Goal: Task Accomplishment & Management: Manage account settings

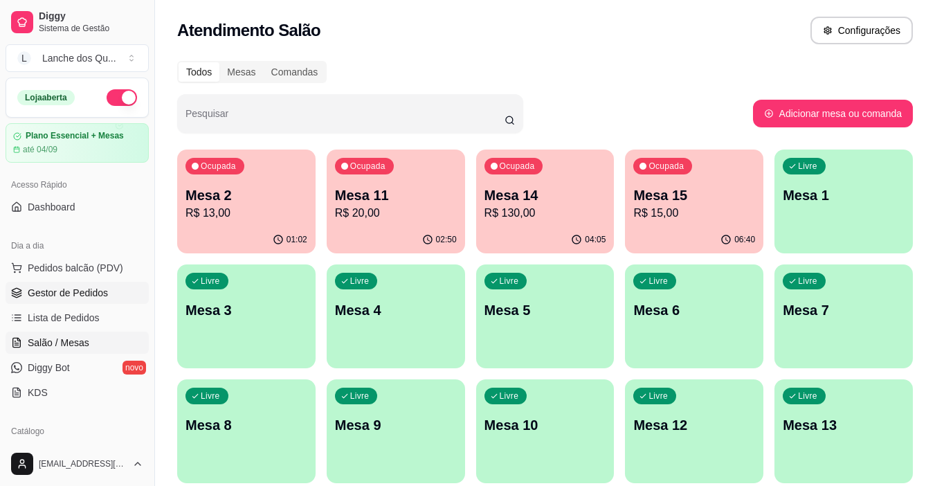
click at [87, 297] on span "Gestor de Pedidos" at bounding box center [68, 293] width 80 height 14
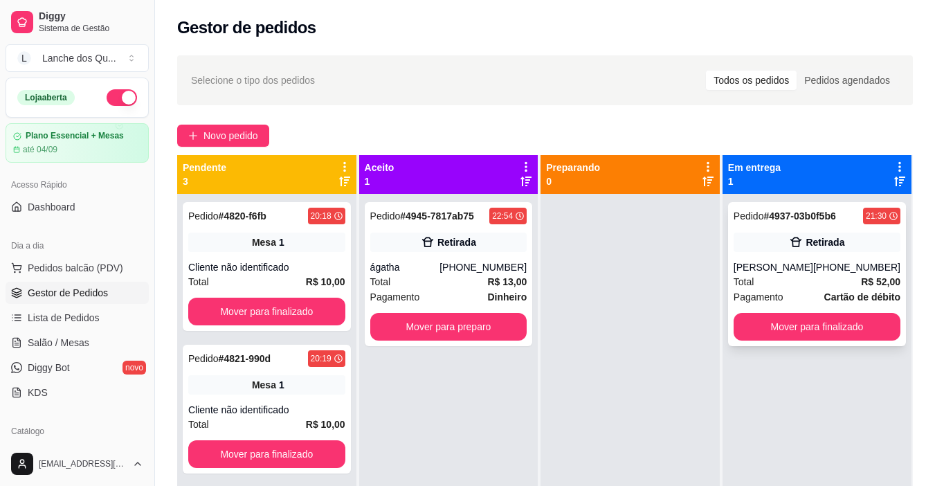
click at [790, 252] on div "Pedido # 4937-03b0f5b6 21:30 Retirada [PERSON_NAME] [PHONE_NUMBER] Total R$ 52,…" at bounding box center [817, 274] width 178 height 144
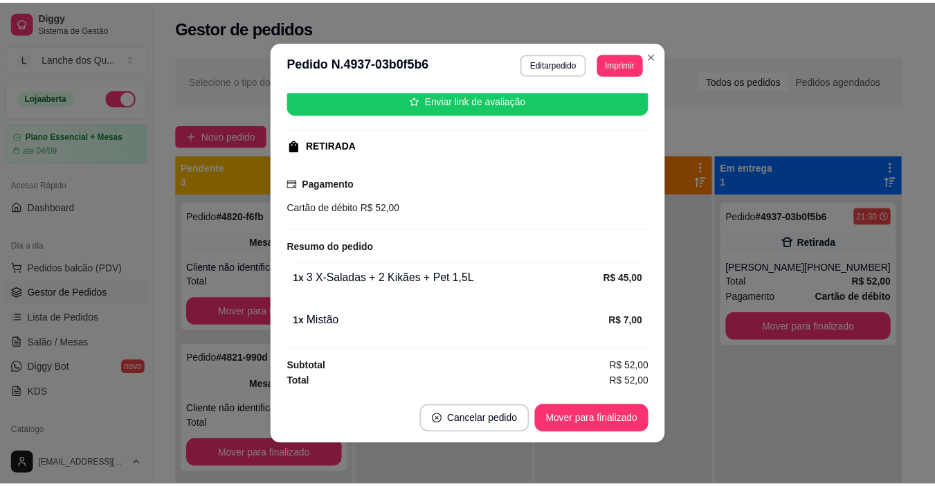
scroll to position [3, 0]
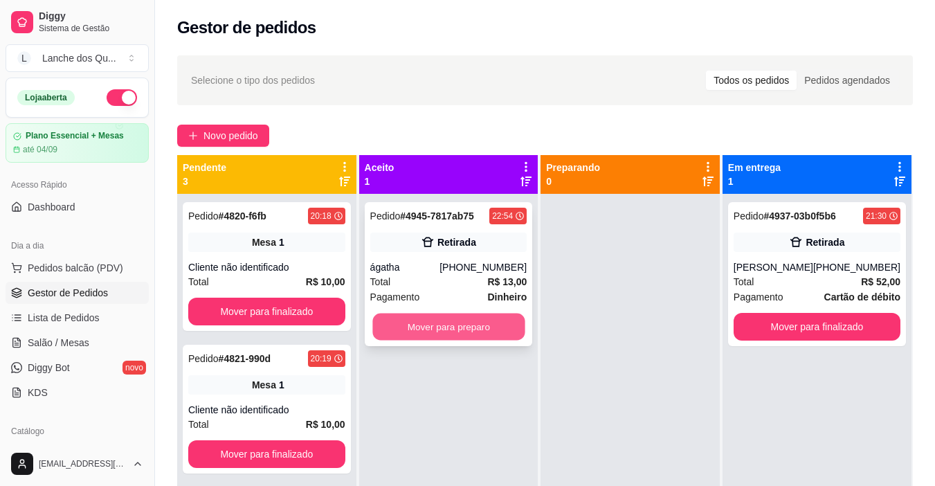
click at [500, 322] on button "Mover para preparo" at bounding box center [448, 326] width 152 height 27
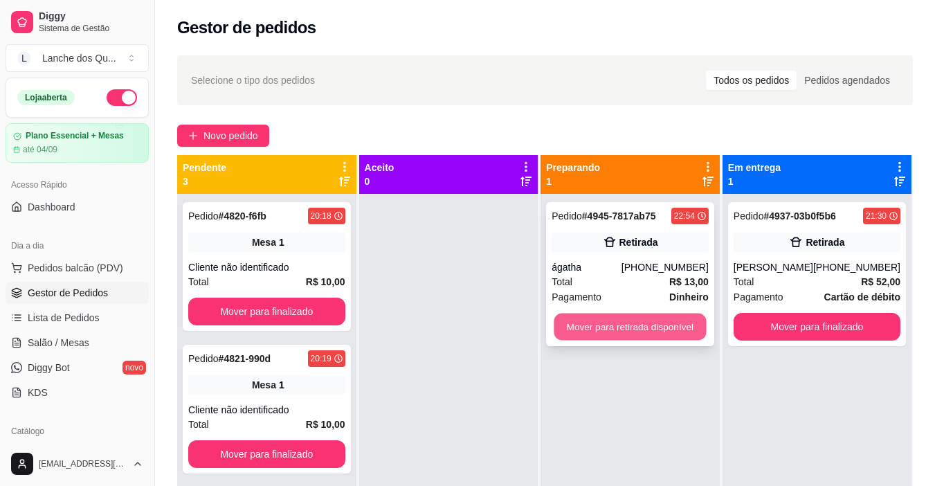
click at [673, 327] on button "Mover para retirada disponível" at bounding box center [630, 326] width 152 height 27
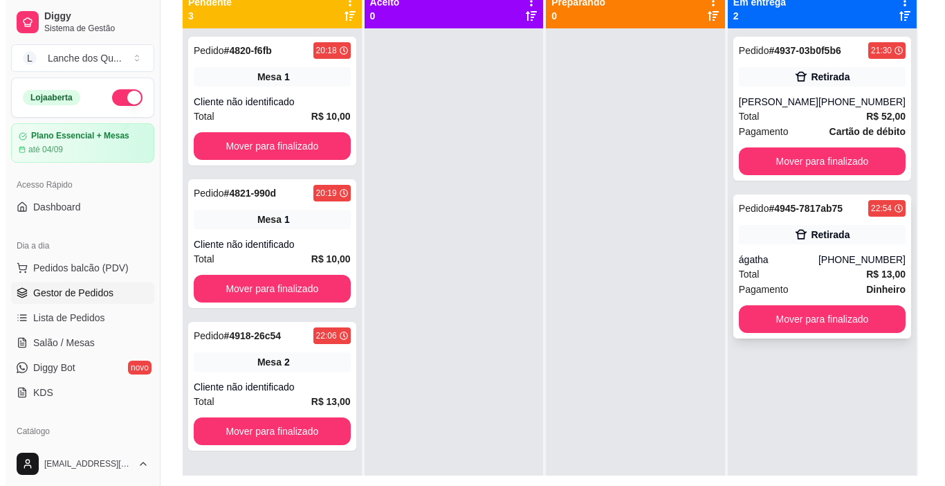
scroll to position [142, 0]
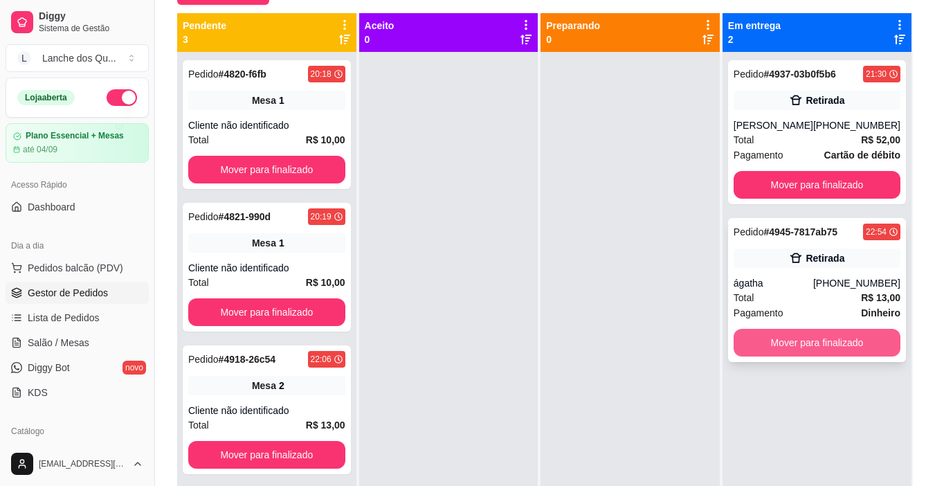
click at [833, 341] on button "Mover para finalizado" at bounding box center [816, 343] width 167 height 28
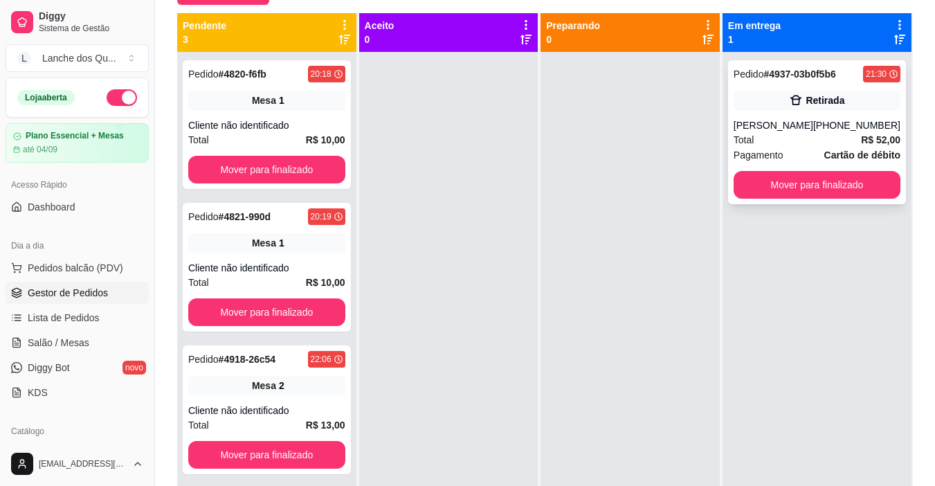
click at [852, 110] on div "Pedido # 4937-03b0f5b6 21:30 Retirada [PERSON_NAME] [PHONE_NUMBER] Total R$ 52,…" at bounding box center [817, 132] width 178 height 144
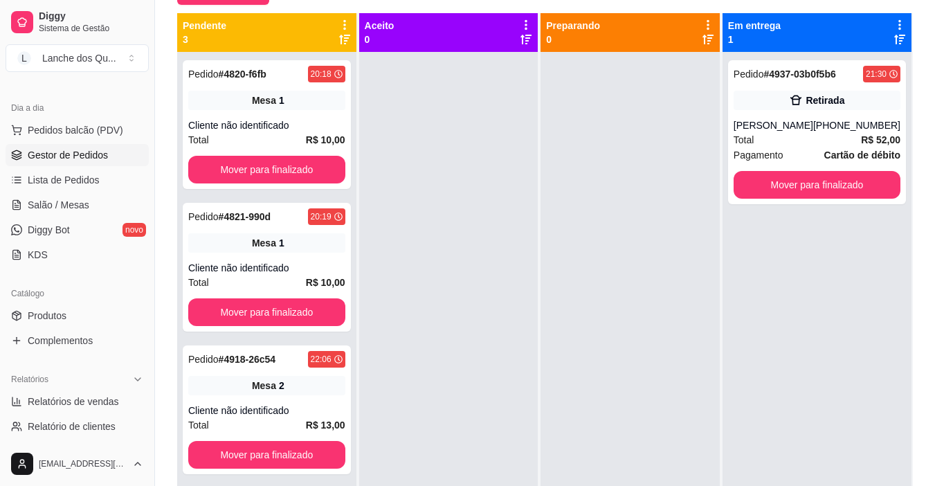
scroll to position [138, 0]
click at [69, 401] on span "Relatórios de vendas" at bounding box center [73, 401] width 91 height 14
select select "ALL"
select select "0"
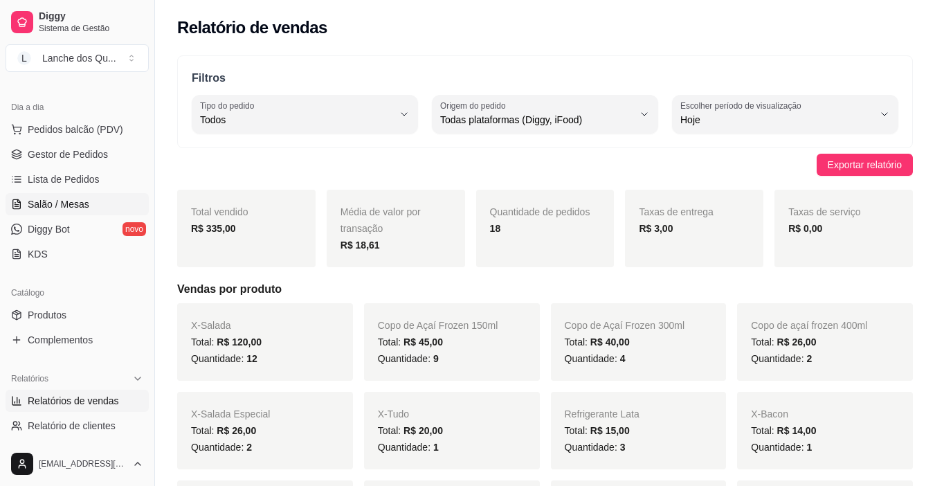
click at [53, 212] on link "Salão / Mesas" at bounding box center [77, 204] width 143 height 22
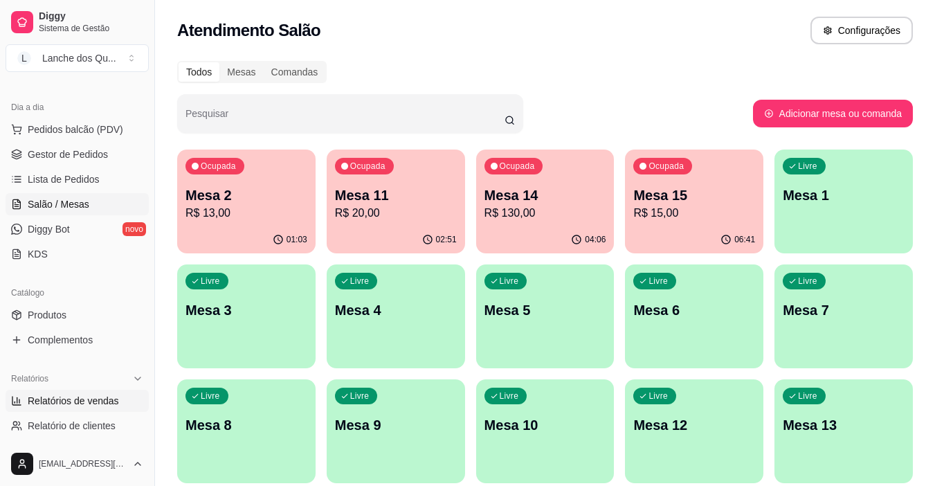
click at [54, 408] on link "Relatórios de vendas" at bounding box center [77, 401] width 143 height 22
select select "ALL"
select select "0"
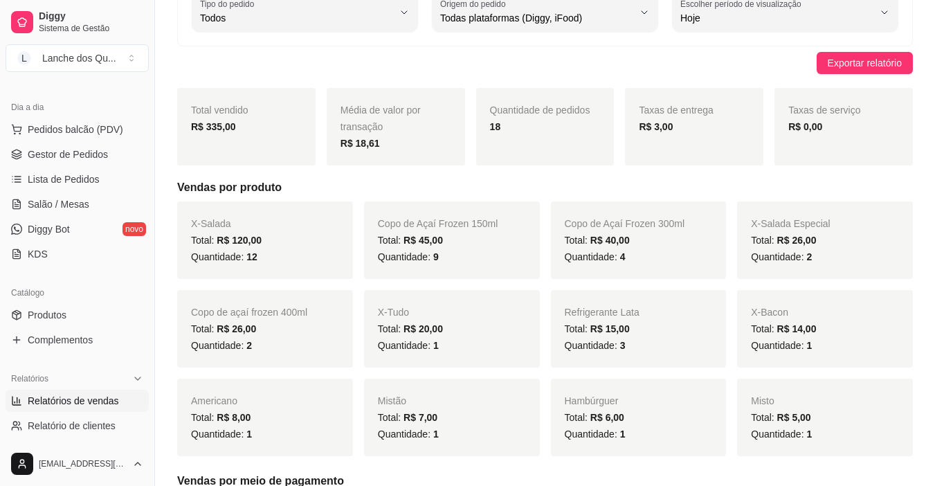
scroll to position [277, 0]
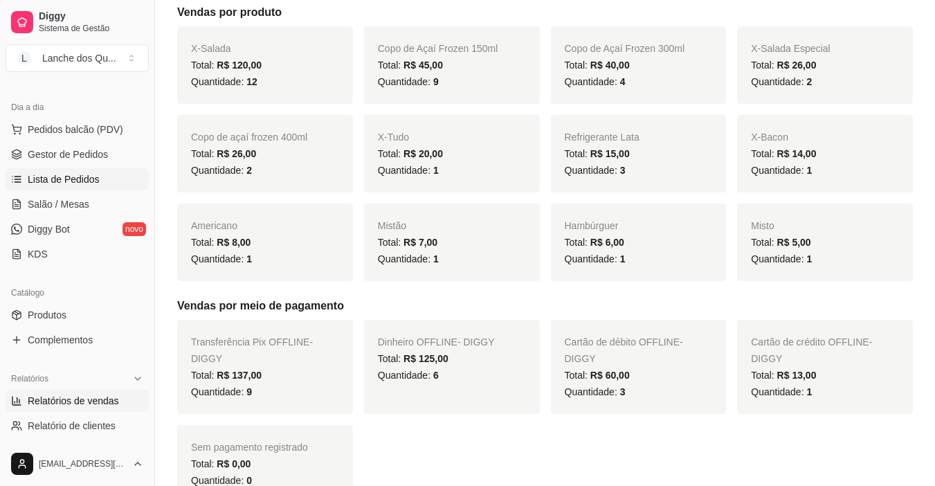
click at [61, 172] on span "Lista de Pedidos" at bounding box center [64, 179] width 72 height 14
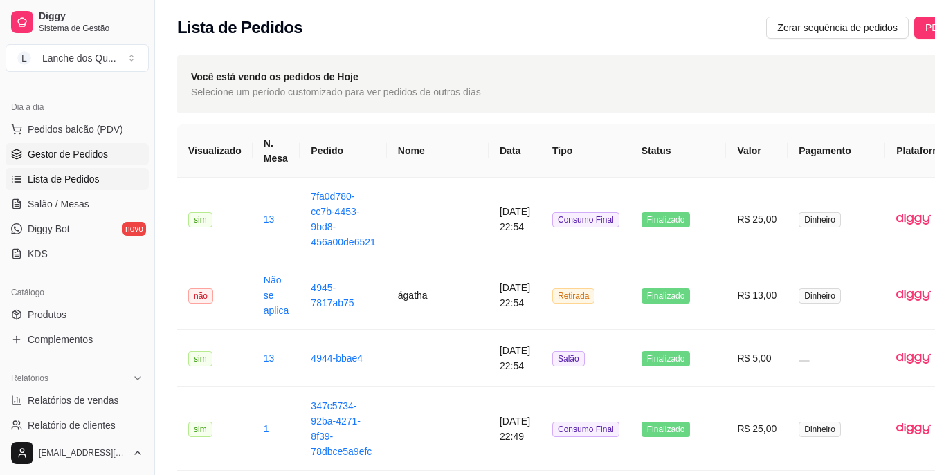
click at [46, 158] on span "Gestor de Pedidos" at bounding box center [68, 154] width 80 height 14
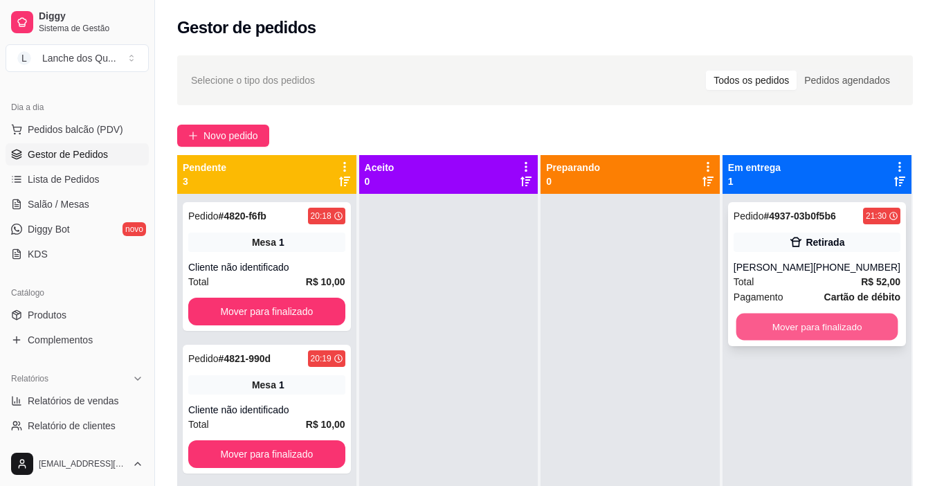
click at [831, 326] on button "Mover para finalizado" at bounding box center [817, 326] width 162 height 27
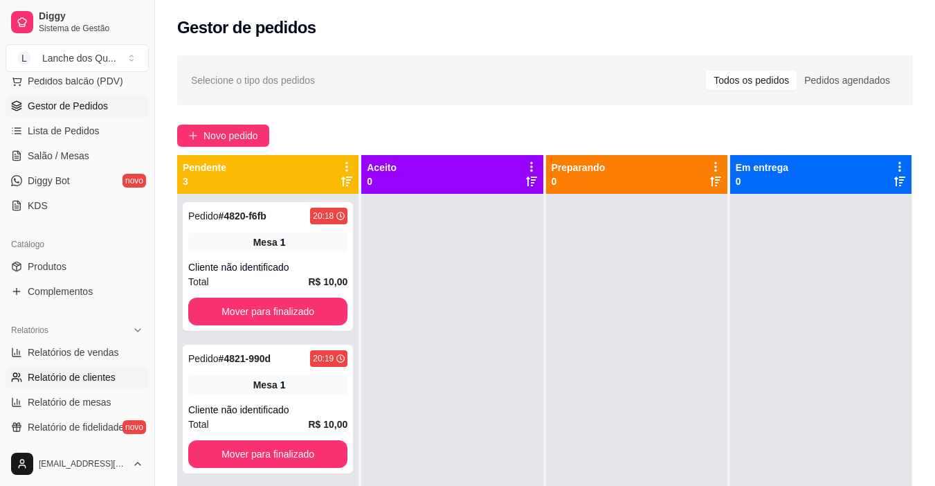
scroll to position [208, 0]
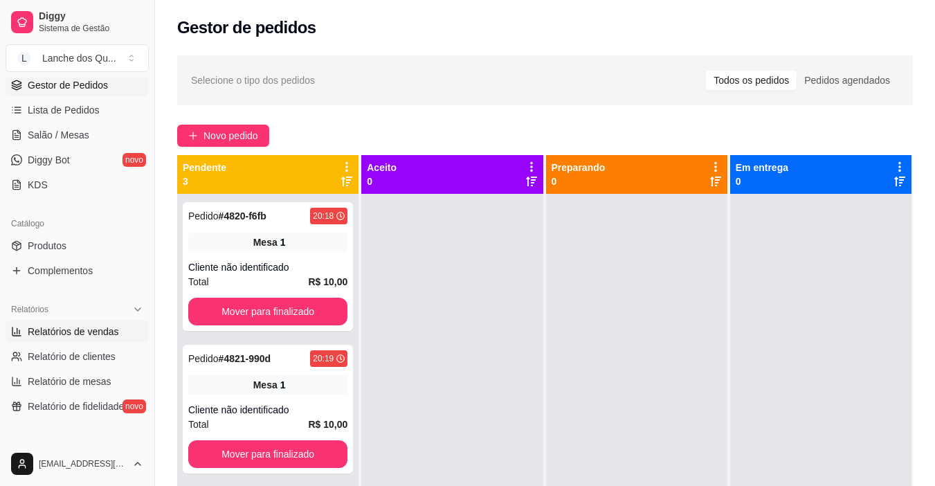
click at [60, 335] on span "Relatórios de vendas" at bounding box center [73, 332] width 91 height 14
select select "ALL"
select select "0"
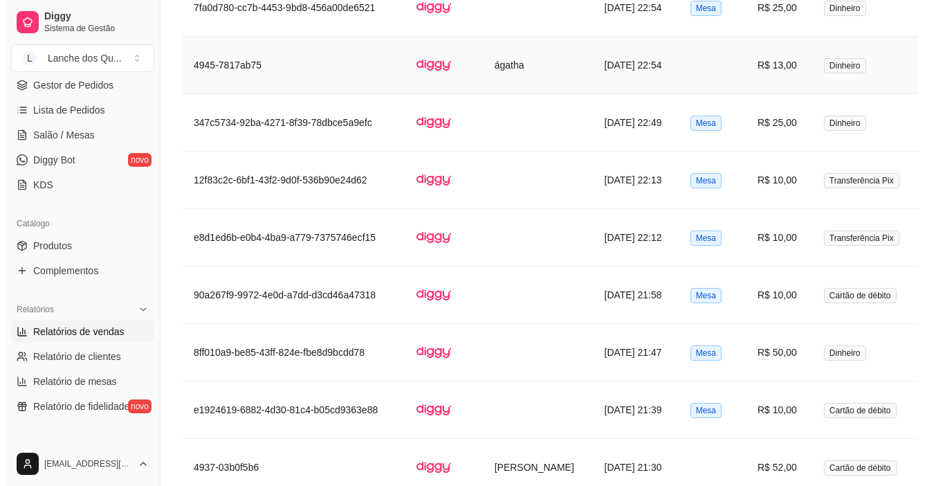
scroll to position [969, 0]
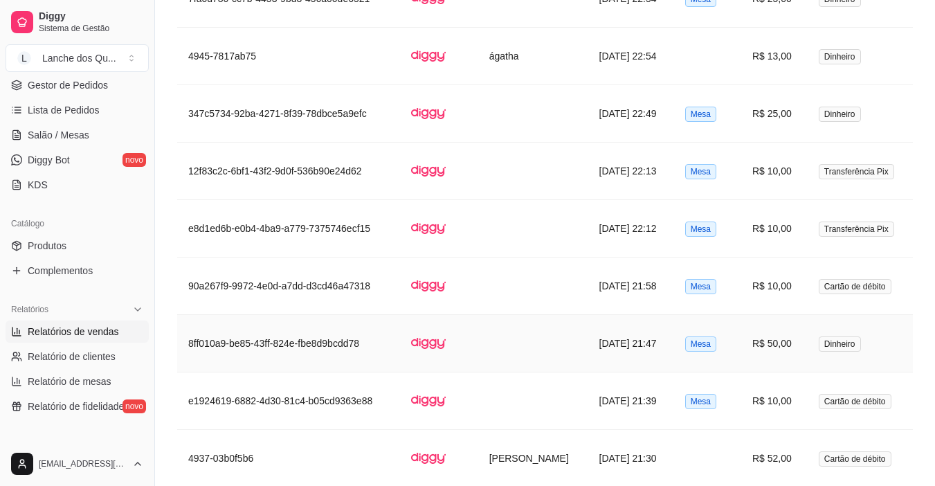
click at [835, 317] on td "Dinheiro" at bounding box center [859, 343] width 105 height 57
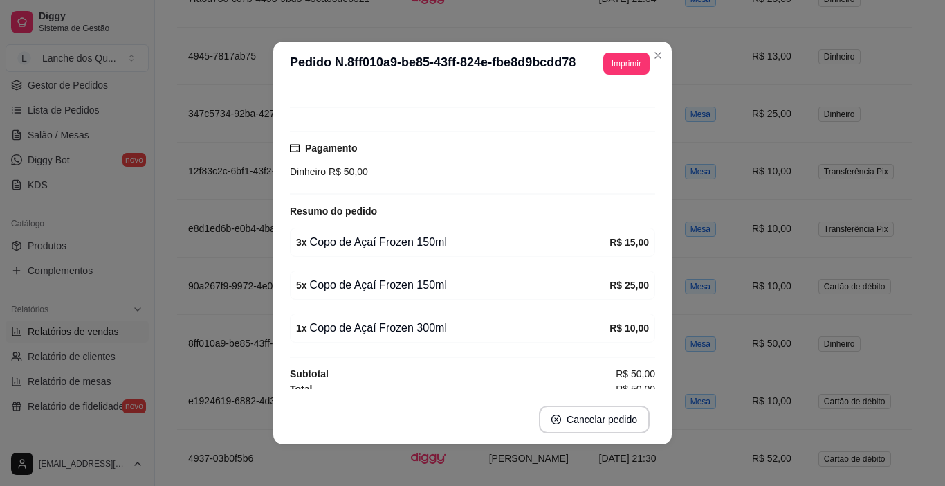
scroll to position [103, 0]
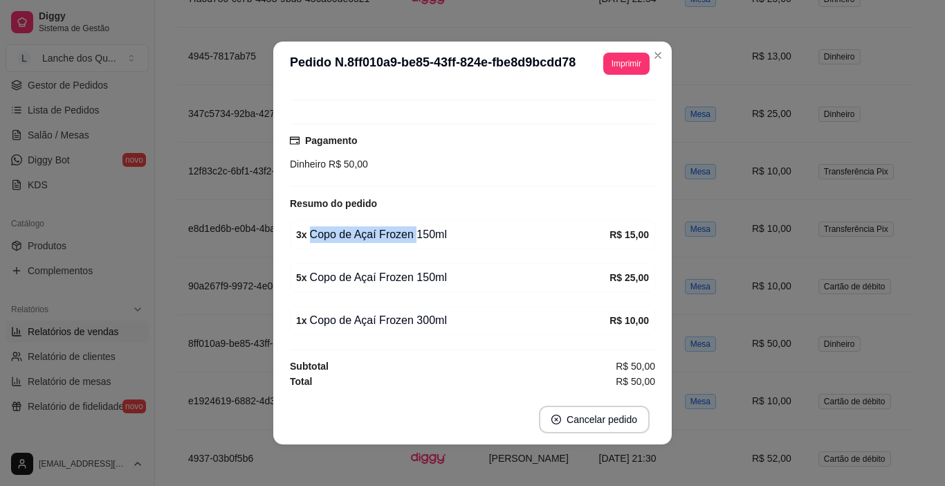
drag, startPoint x: 410, startPoint y: 237, endPoint x: 518, endPoint y: 237, distance: 107.9
click at [518, 237] on div "3 x Copo de Açaí Frozen 150ml" at bounding box center [452, 234] width 313 height 17
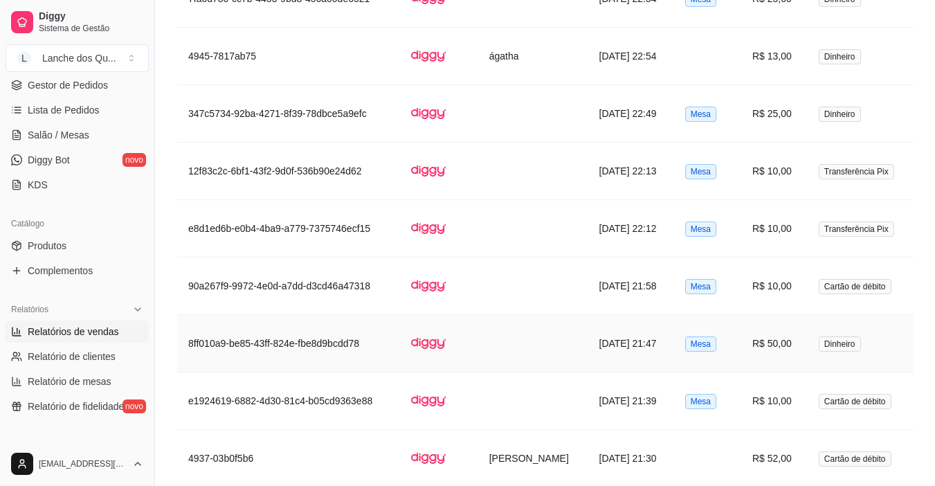
click at [830, 336] on span "Dinheiro" at bounding box center [840, 343] width 42 height 15
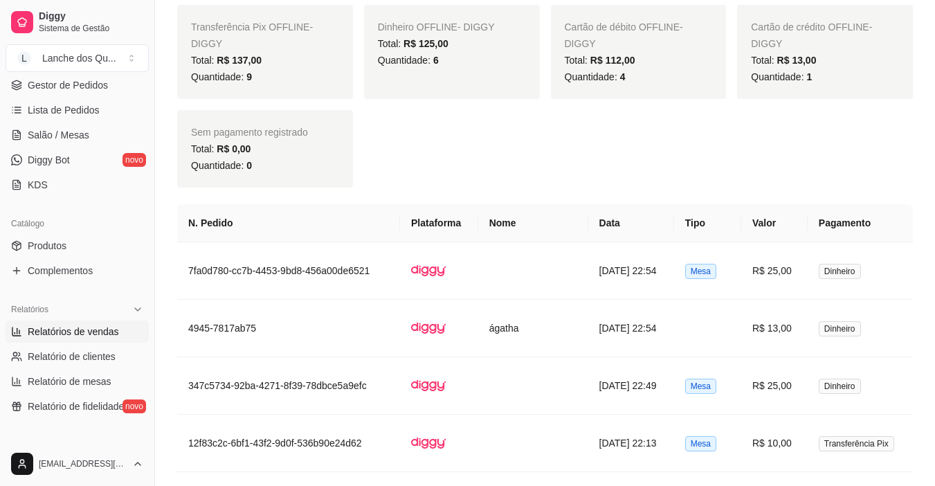
scroll to position [761, 0]
